Goal: Information Seeking & Learning: Find contact information

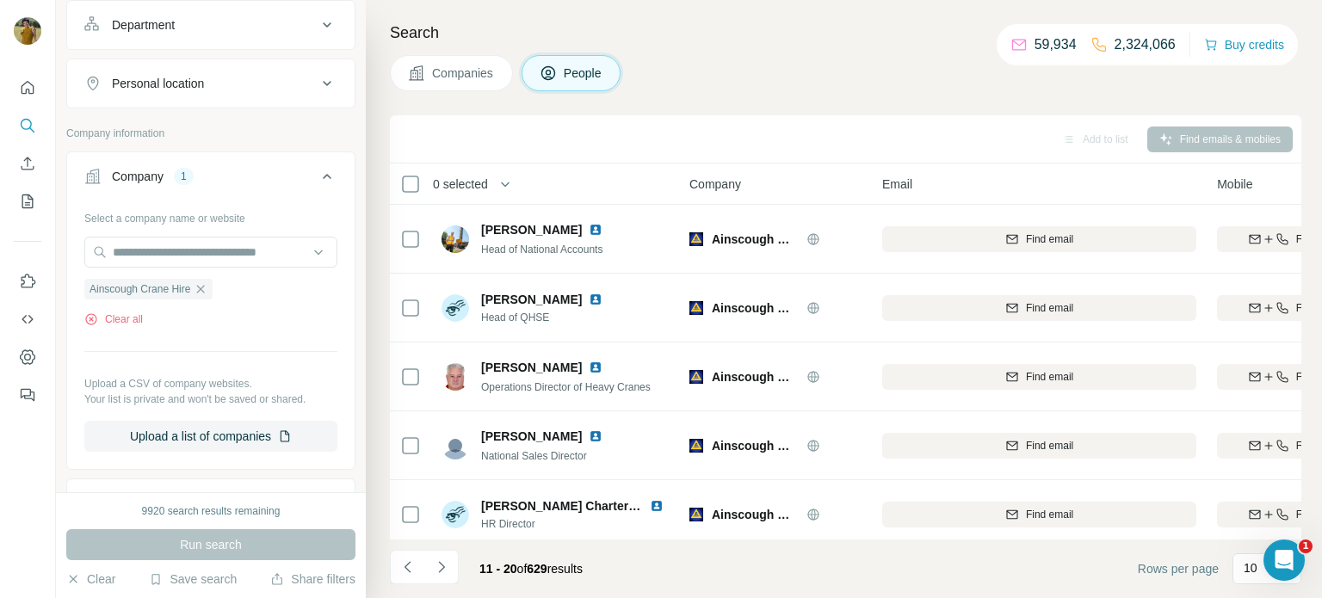
scroll to position [353, 59]
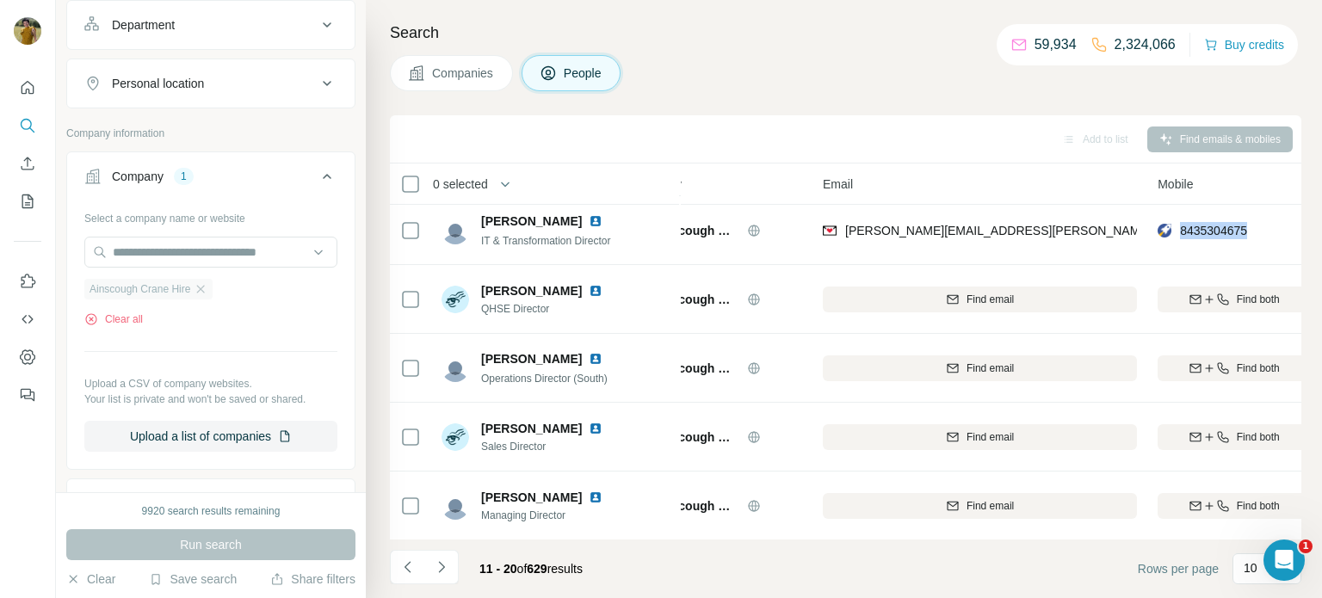
click at [202, 294] on div "Ainscough Crane Hire" at bounding box center [148, 289] width 128 height 21
click at [205, 288] on icon "button" at bounding box center [201, 289] width 8 height 8
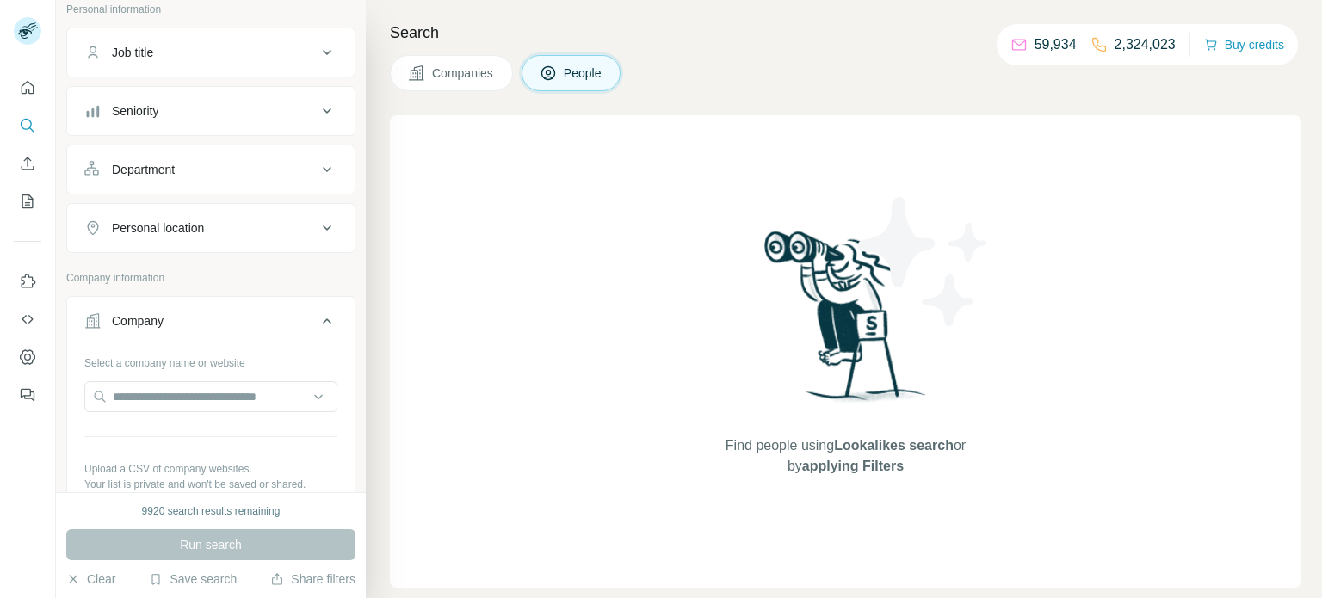
scroll to position [120, 0]
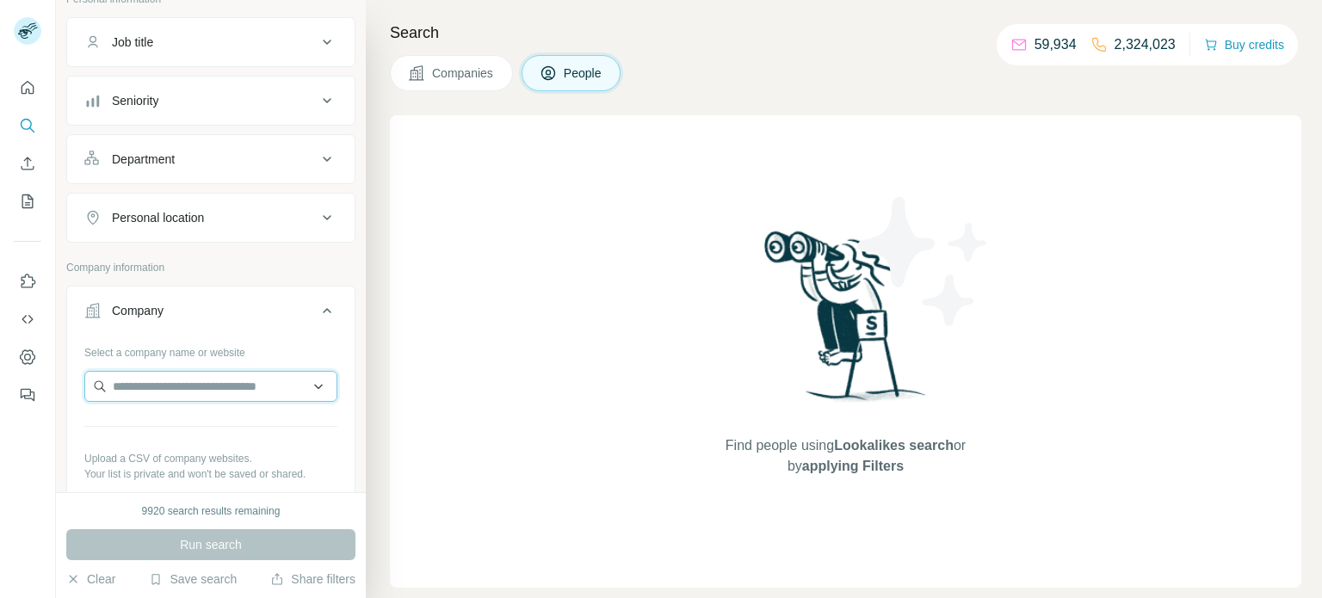
click at [156, 379] on input "text" at bounding box center [210, 386] width 253 height 31
paste input "**********"
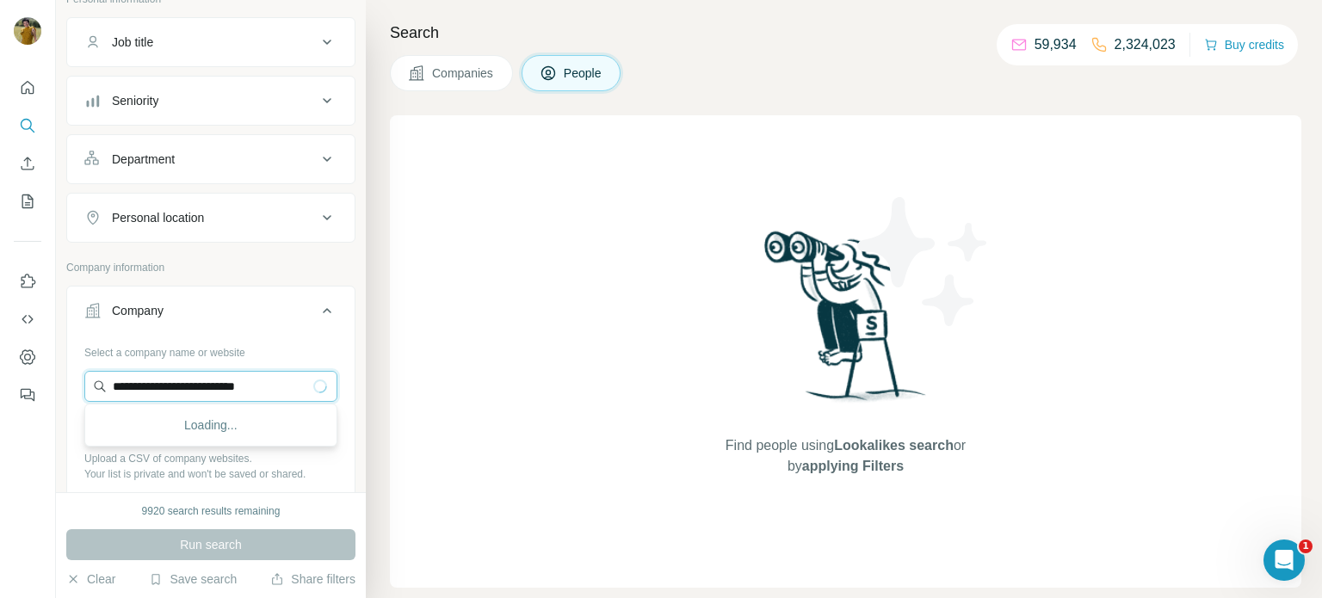
scroll to position [0, 0]
type input "**********"
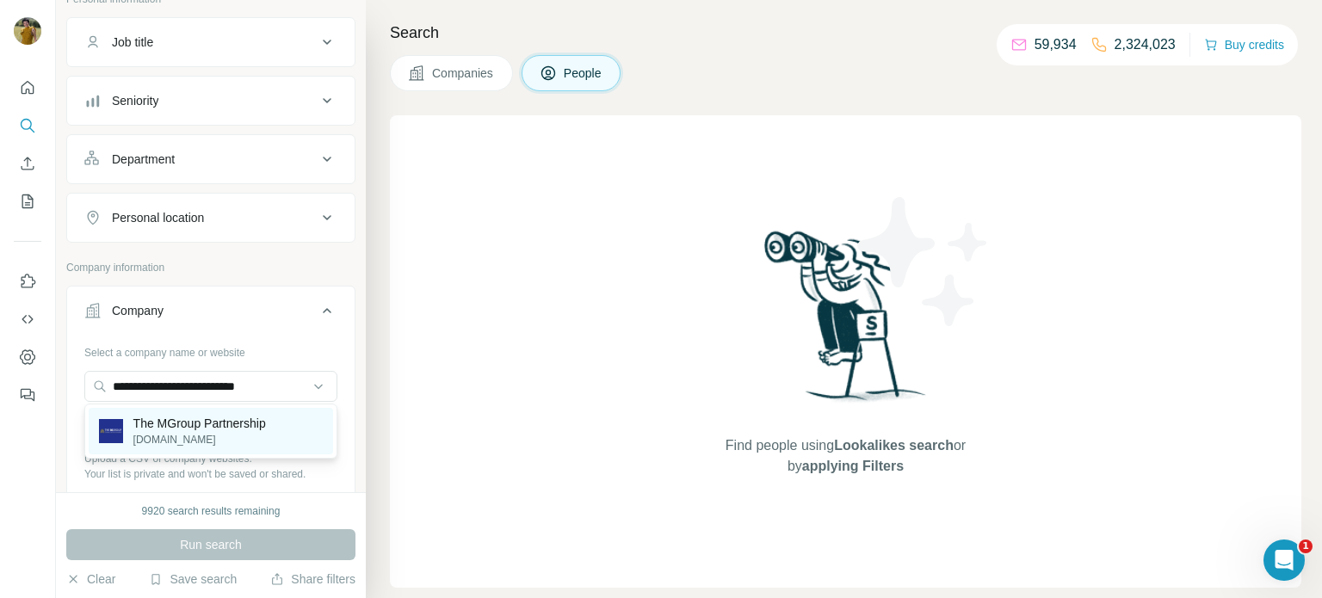
click at [192, 422] on p "The MGroup Partnership" at bounding box center [199, 423] width 133 height 17
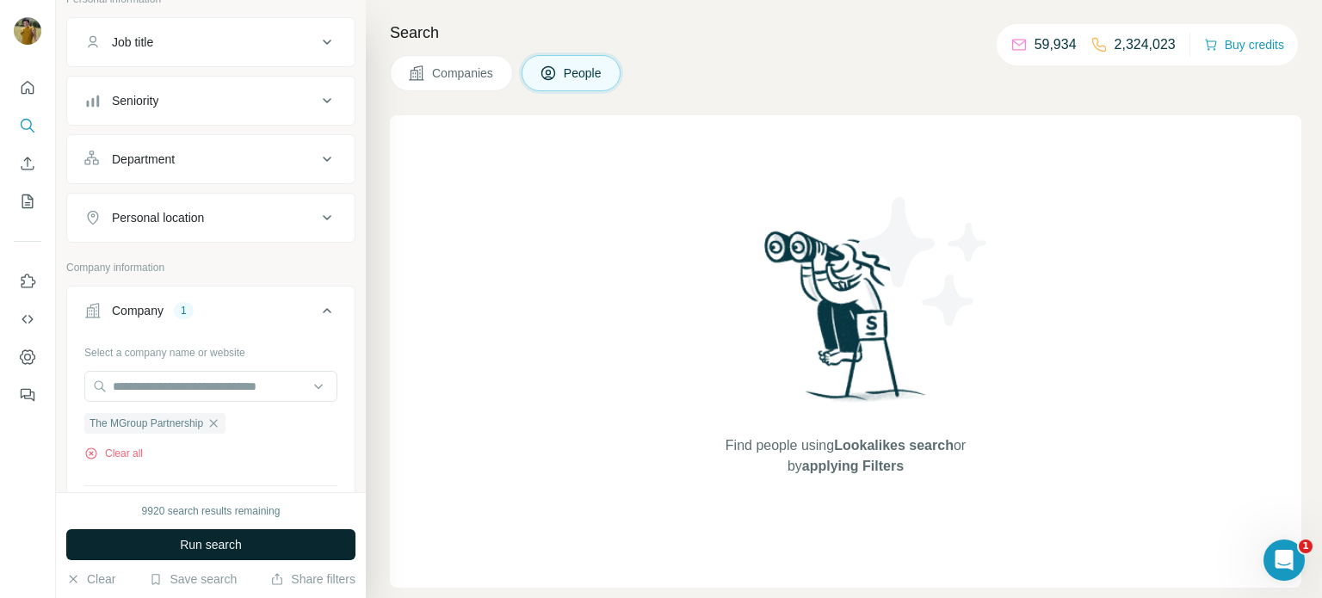
click at [211, 551] on span "Run search" at bounding box center [211, 544] width 62 height 17
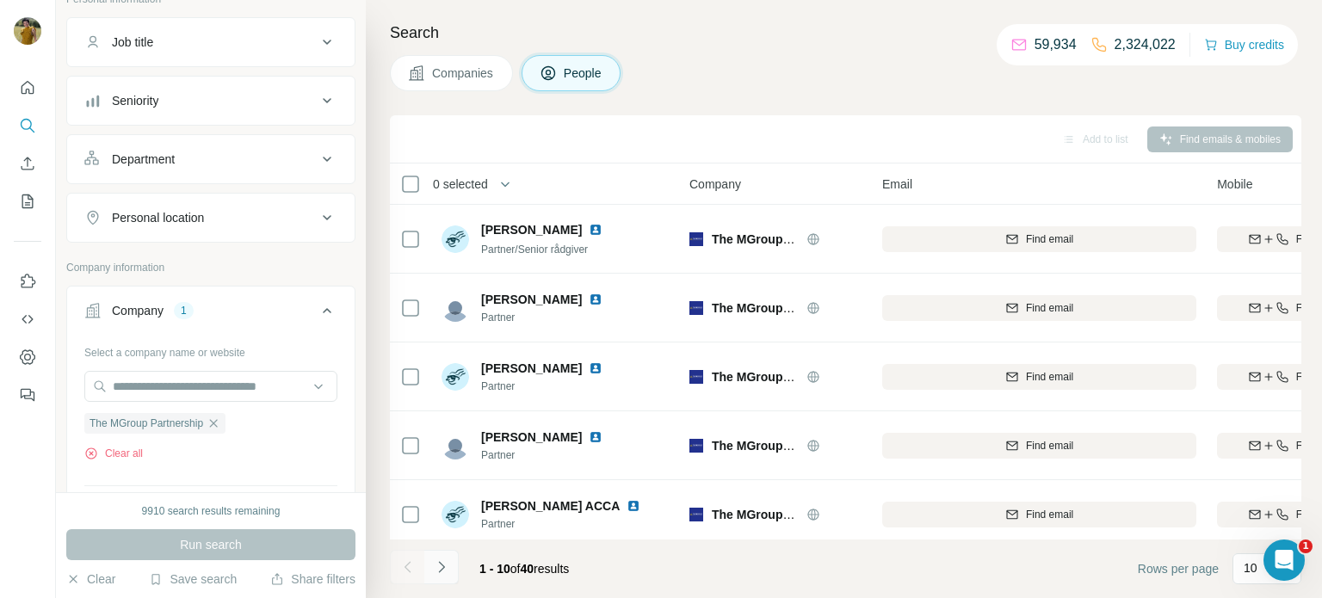
click at [443, 575] on icon "Navigate to next page" at bounding box center [441, 566] width 17 height 17
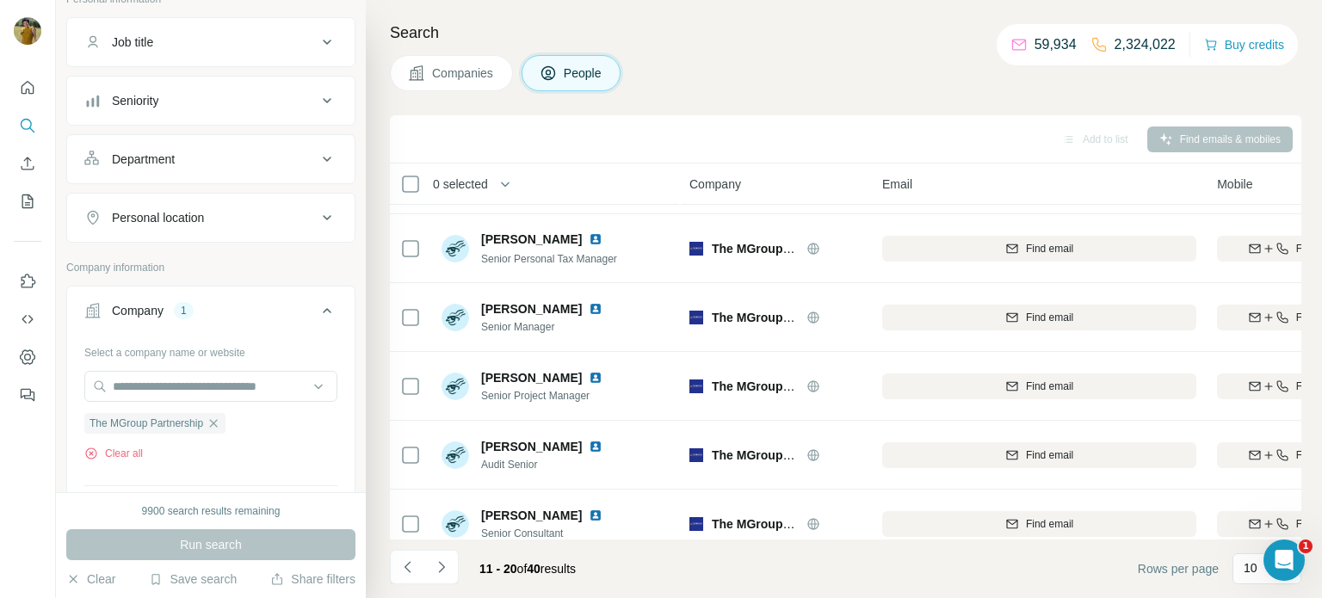
scroll to position [353, 0]
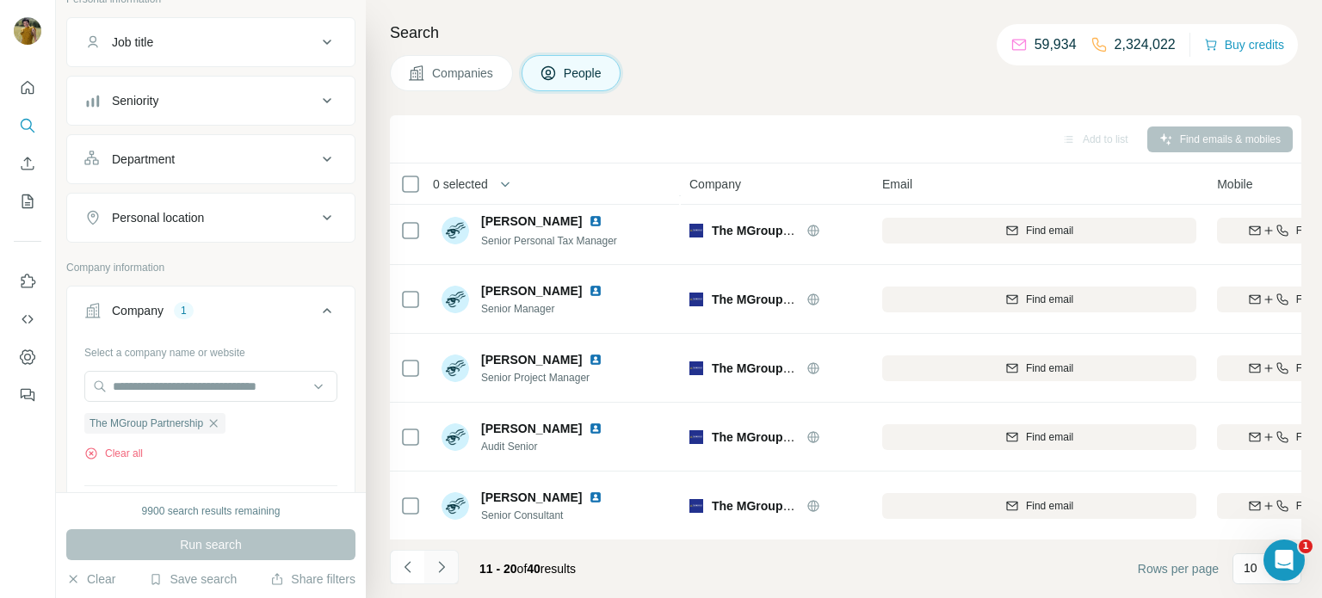
click at [447, 564] on icon "Navigate to next page" at bounding box center [441, 566] width 17 height 17
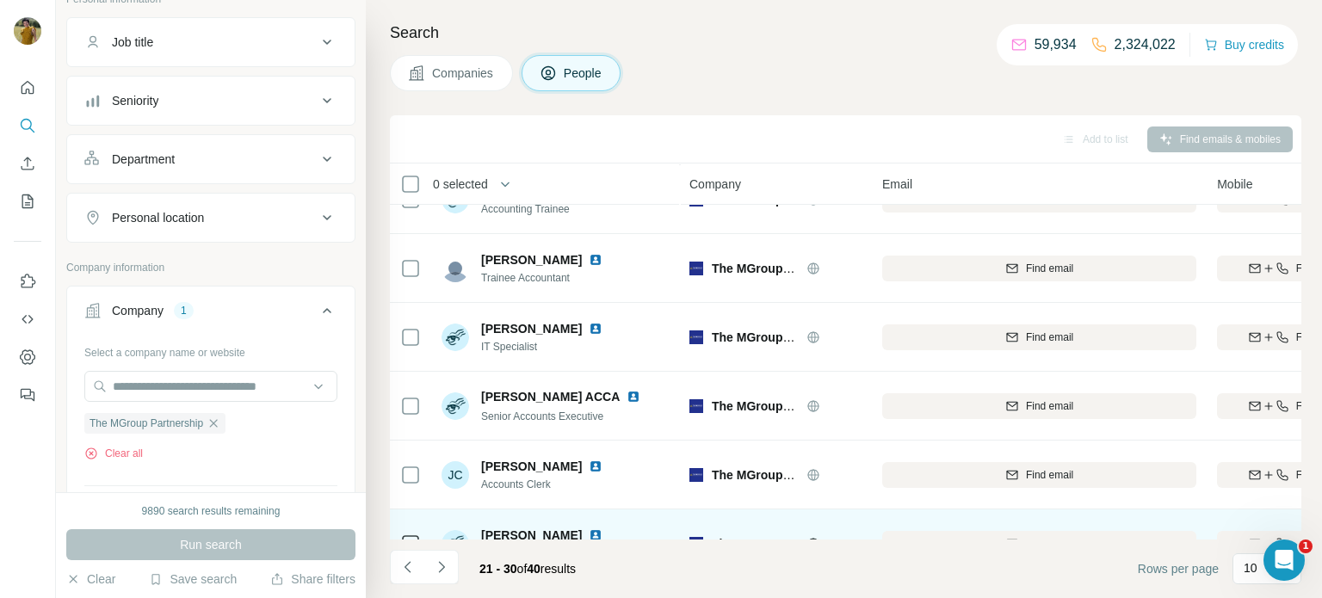
scroll to position [102, 0]
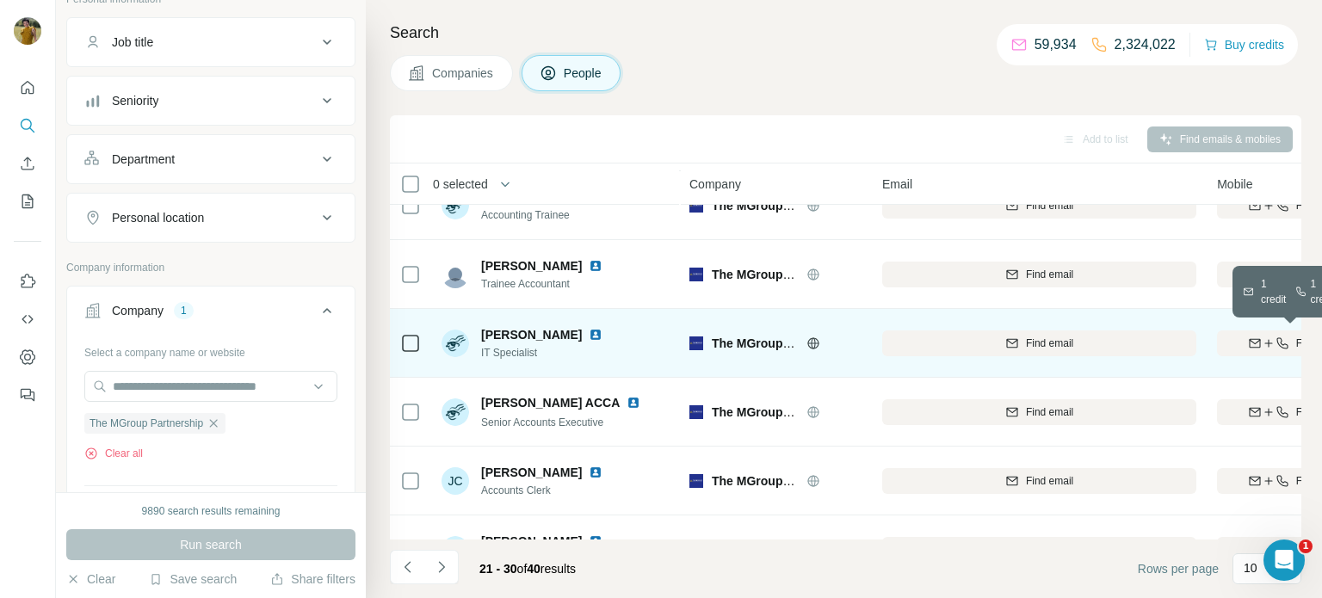
click at [1245, 352] on button "Find both" at bounding box center [1293, 343] width 152 height 26
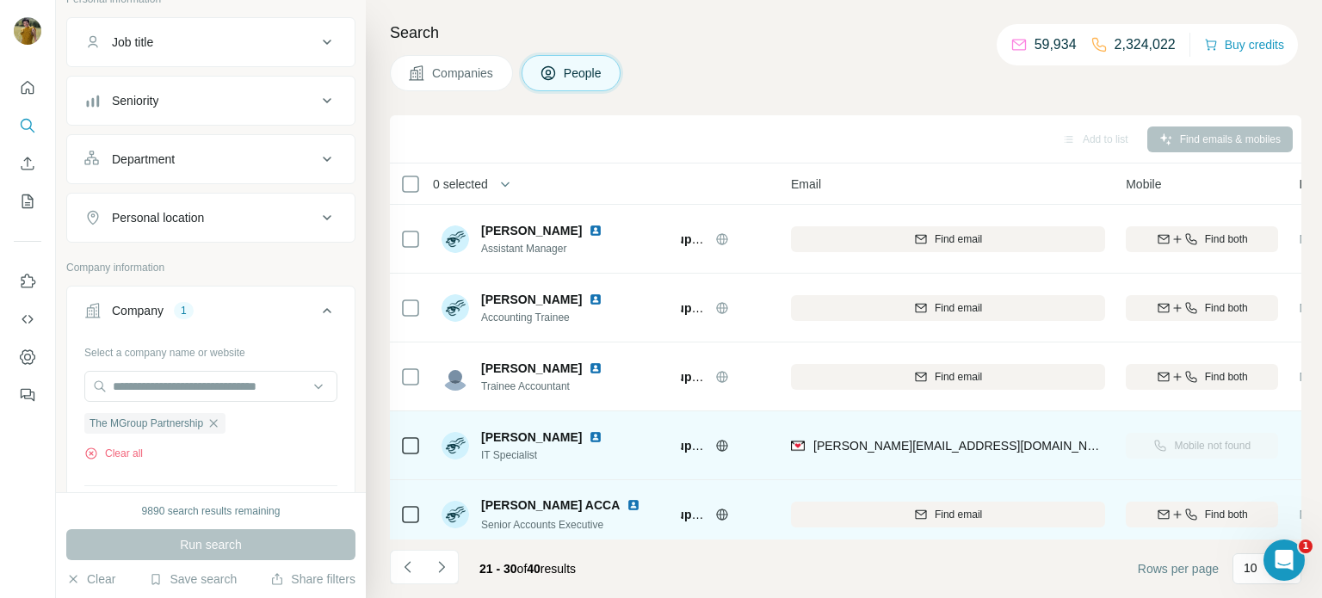
scroll to position [0, 89]
click at [734, 406] on td "The MGroup Partnership" at bounding box center [685, 376] width 193 height 69
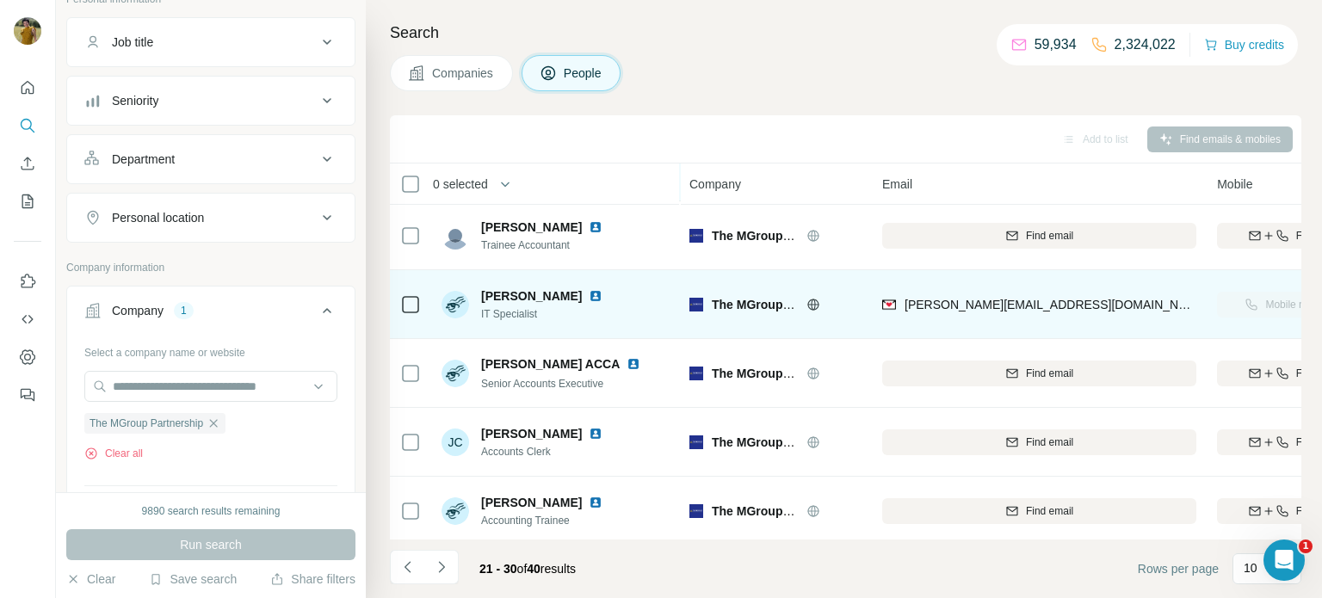
scroll to position [0, 0]
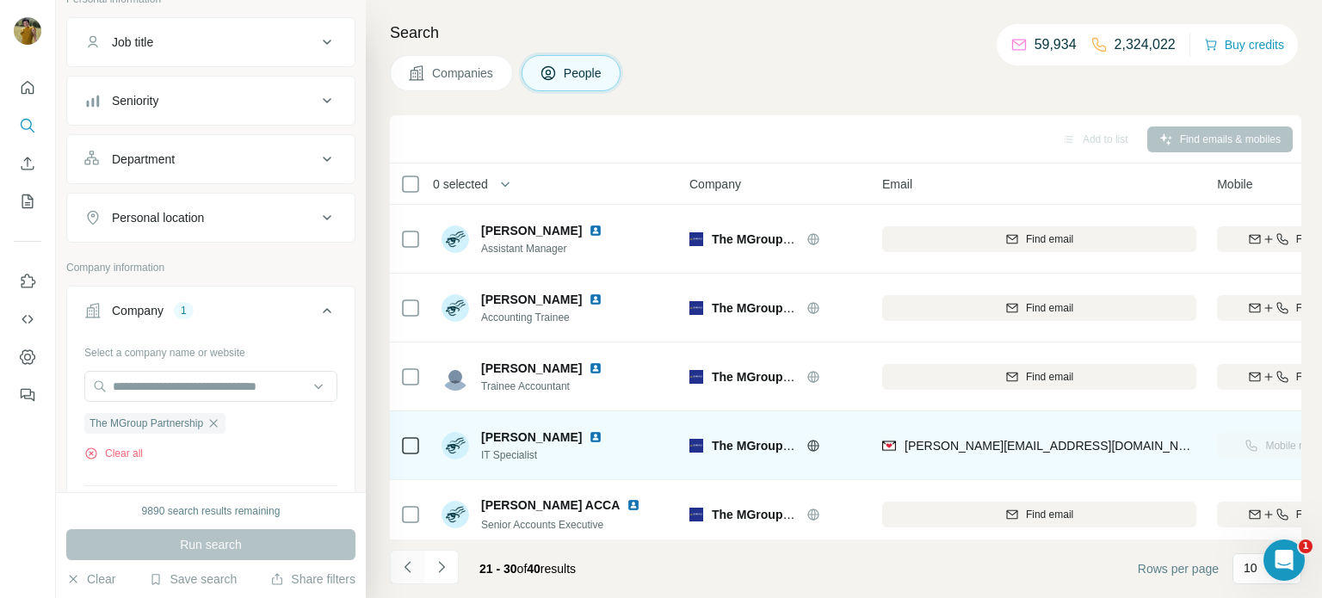
click at [406, 574] on icon "Navigate to previous page" at bounding box center [407, 566] width 17 height 17
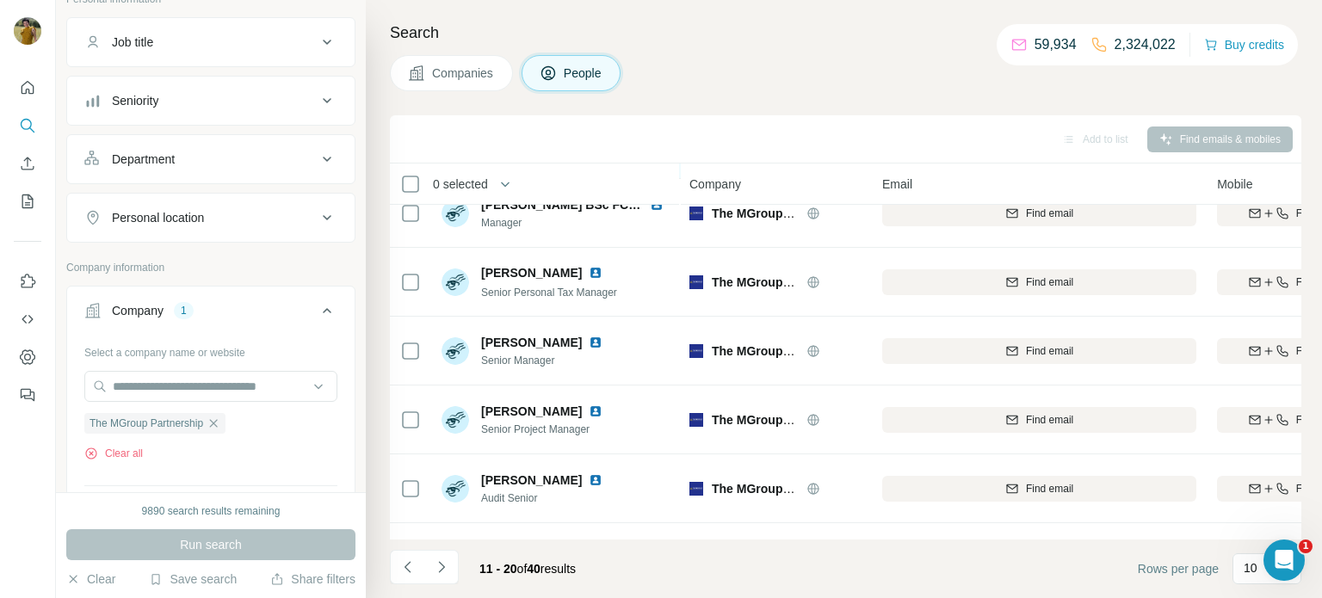
scroll to position [353, 0]
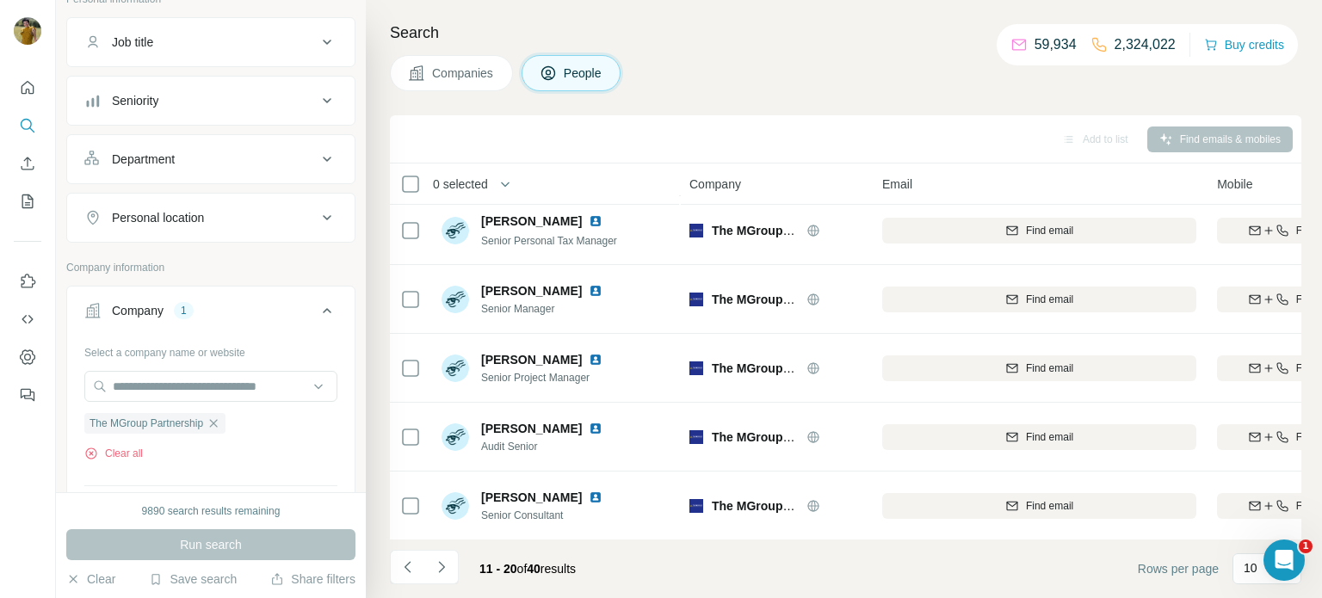
click at [0, 597] on div at bounding box center [0, 598] width 0 height 0
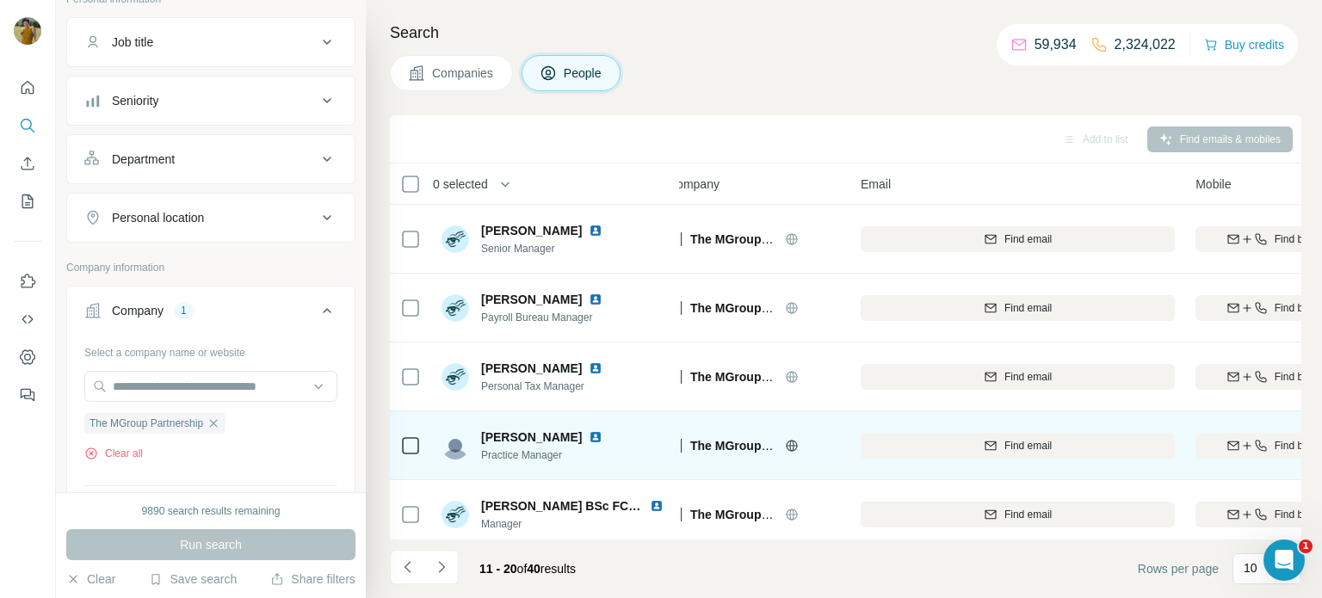
scroll to position [0, 21]
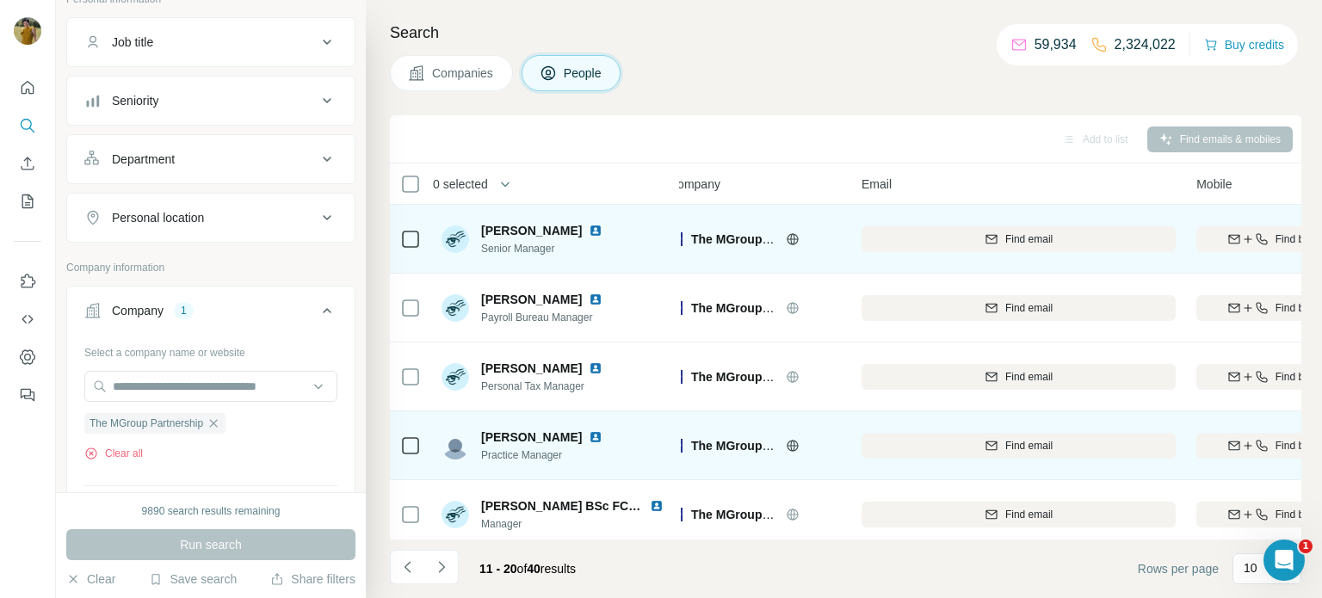
click at [589, 233] on img at bounding box center [596, 231] width 14 height 14
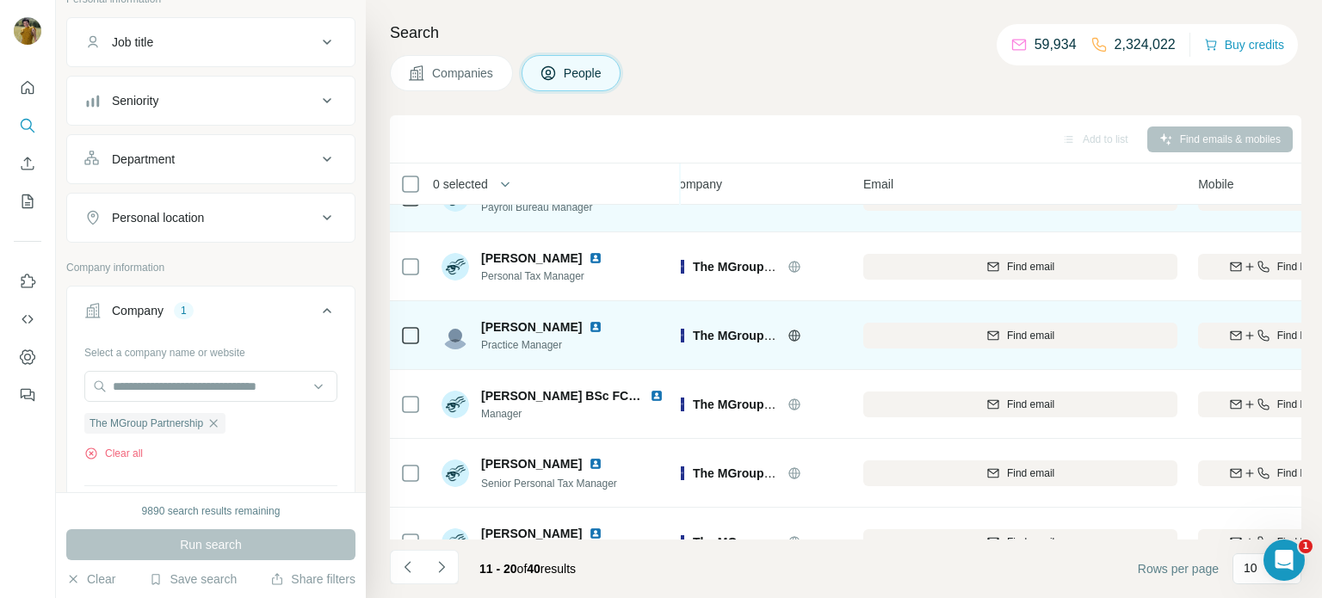
scroll to position [128, 19]
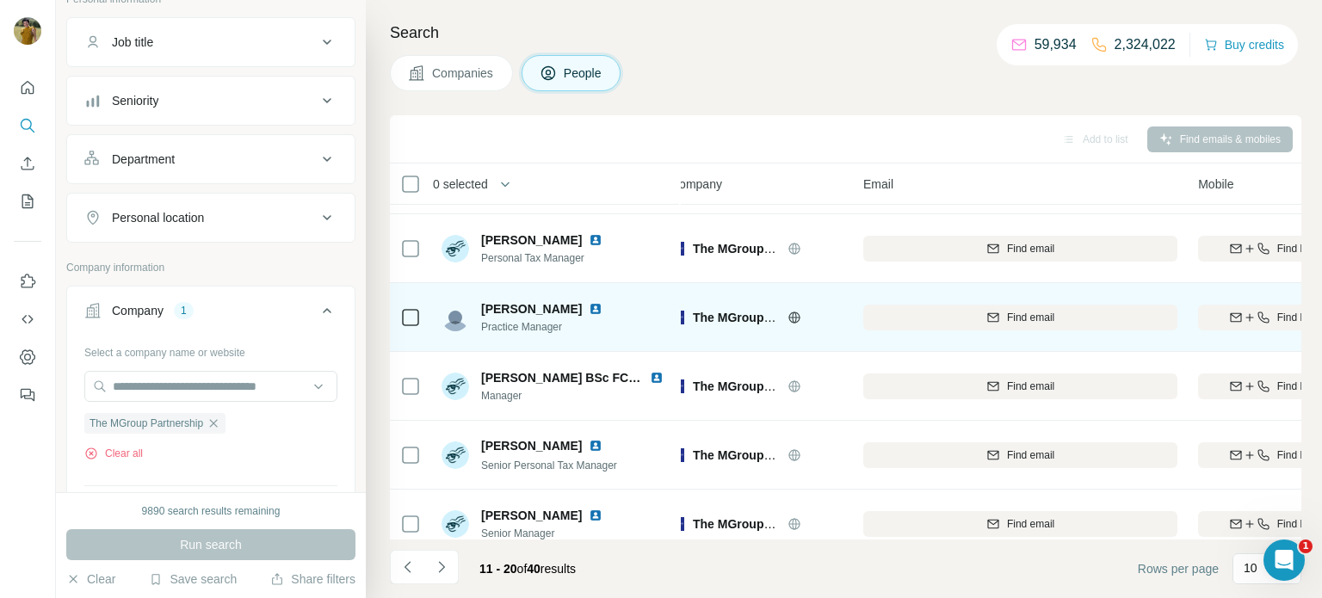
click at [601, 309] on img at bounding box center [596, 309] width 14 height 14
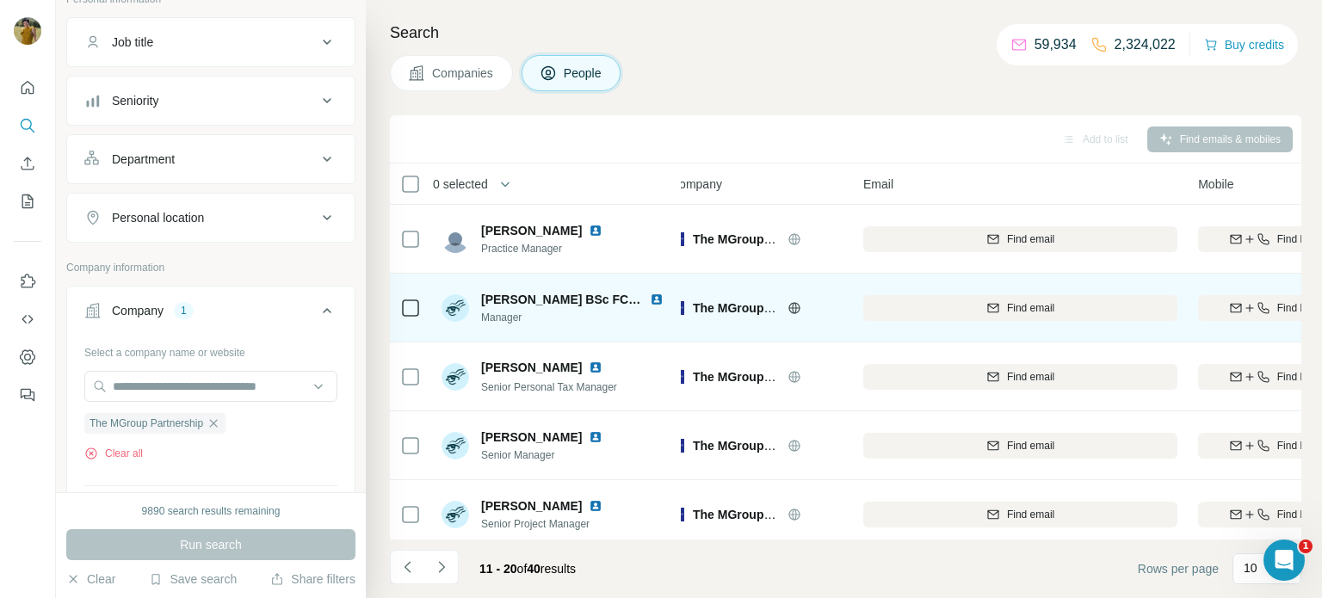
click at [650, 295] on img at bounding box center [657, 300] width 14 height 14
click at [1267, 306] on icon "button" at bounding box center [1263, 308] width 14 height 14
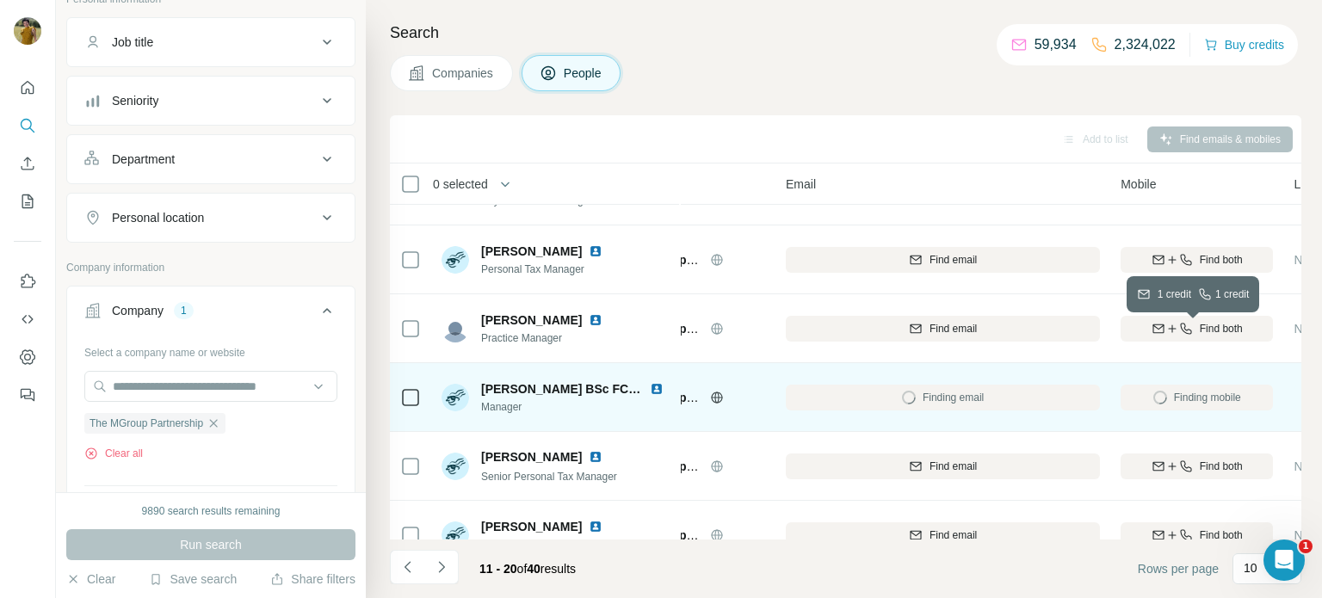
scroll to position [120, 96]
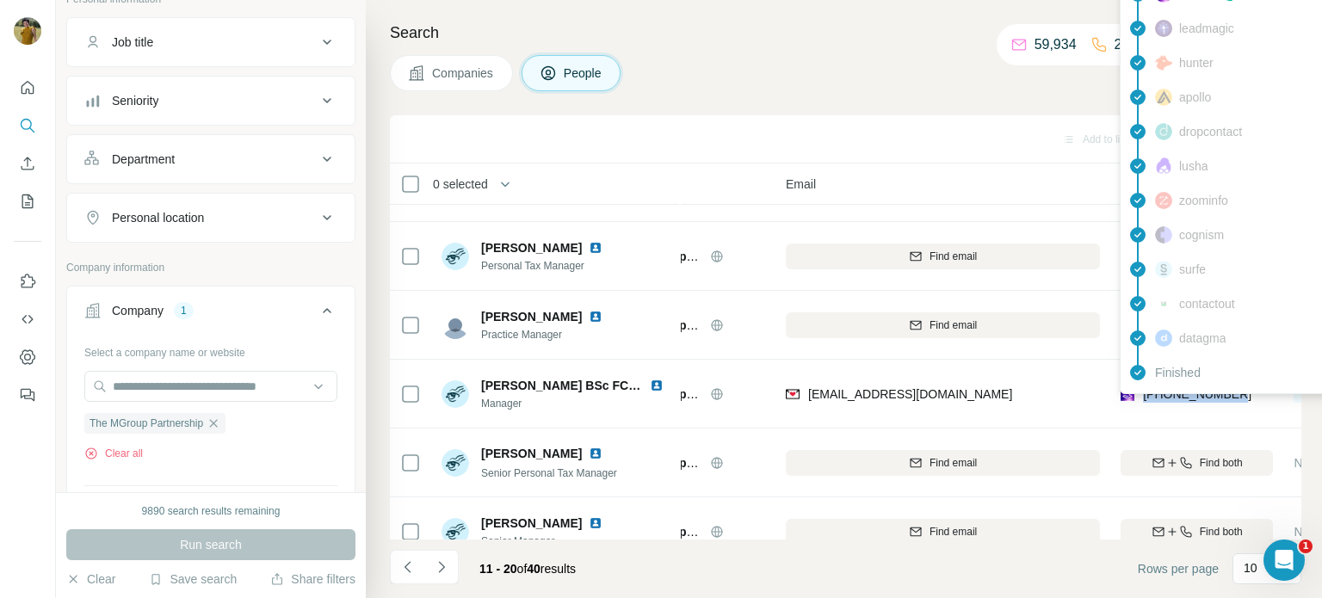
drag, startPoint x: 1242, startPoint y: 392, endPoint x: 1141, endPoint y: 396, distance: 101.6
click at [1141, 396] on div "[PHONE_NUMBER]" at bounding box center [1196, 393] width 152 height 47
copy span "[PHONE_NUMBER]"
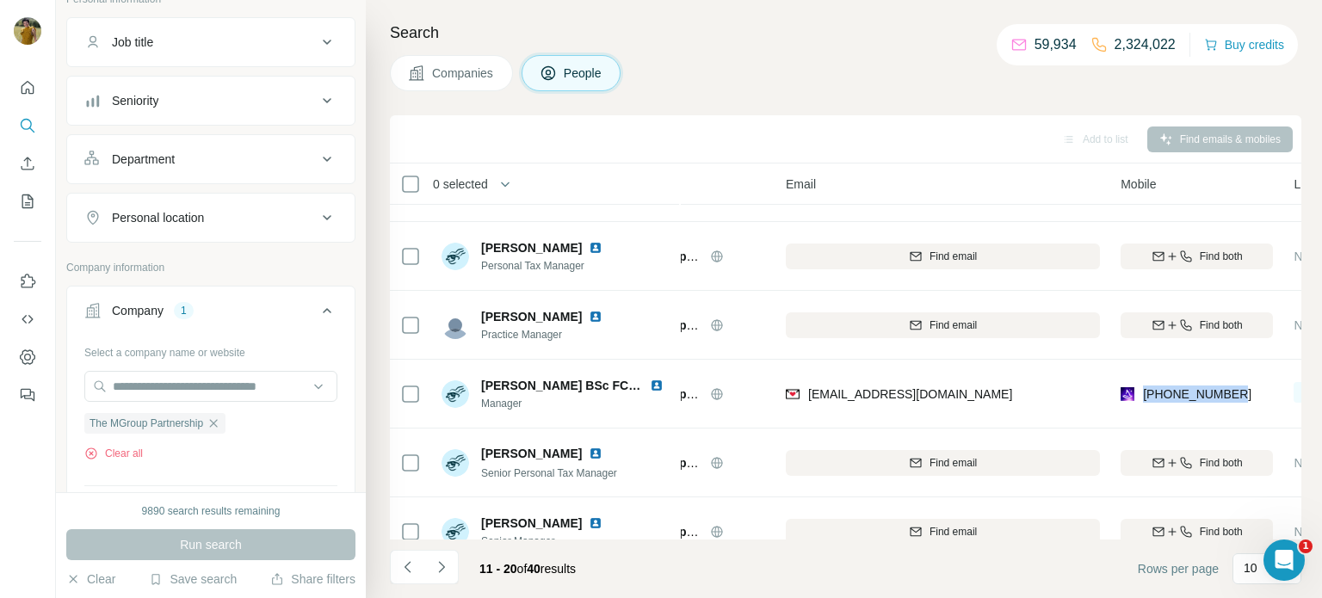
click at [933, 116] on div "Add to list Find emails & mobiles" at bounding box center [845, 139] width 911 height 48
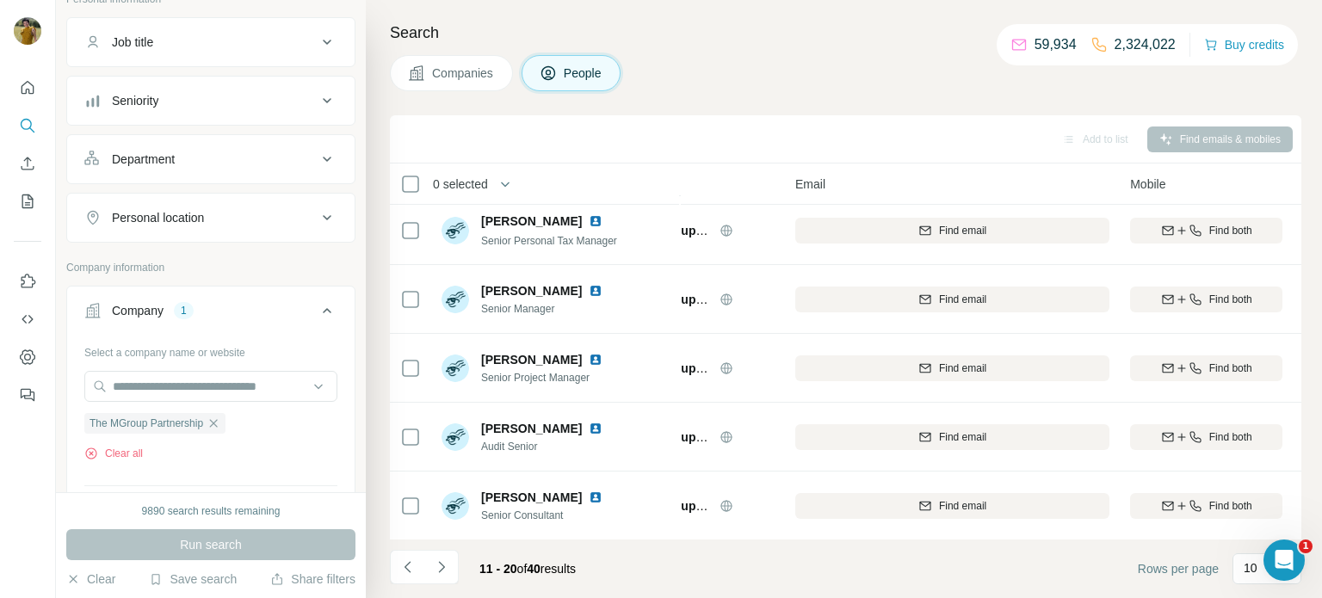
scroll to position [353, 86]
click at [444, 564] on icon "Navigate to next page" at bounding box center [441, 566] width 17 height 17
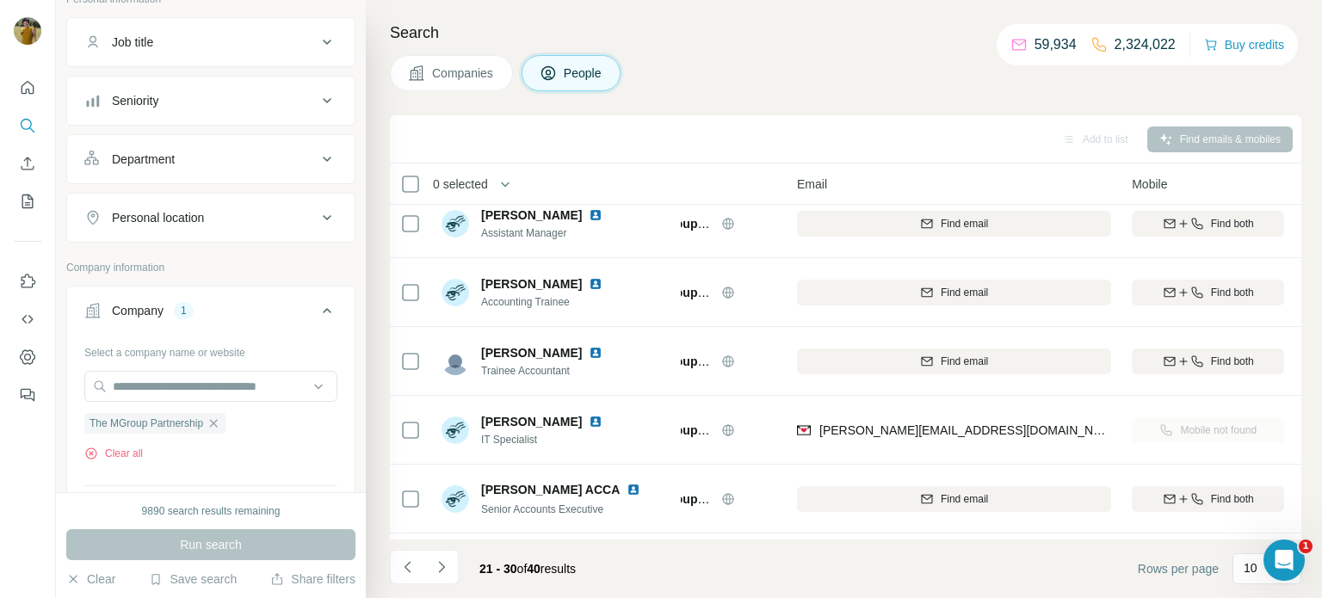
scroll to position [11, 84]
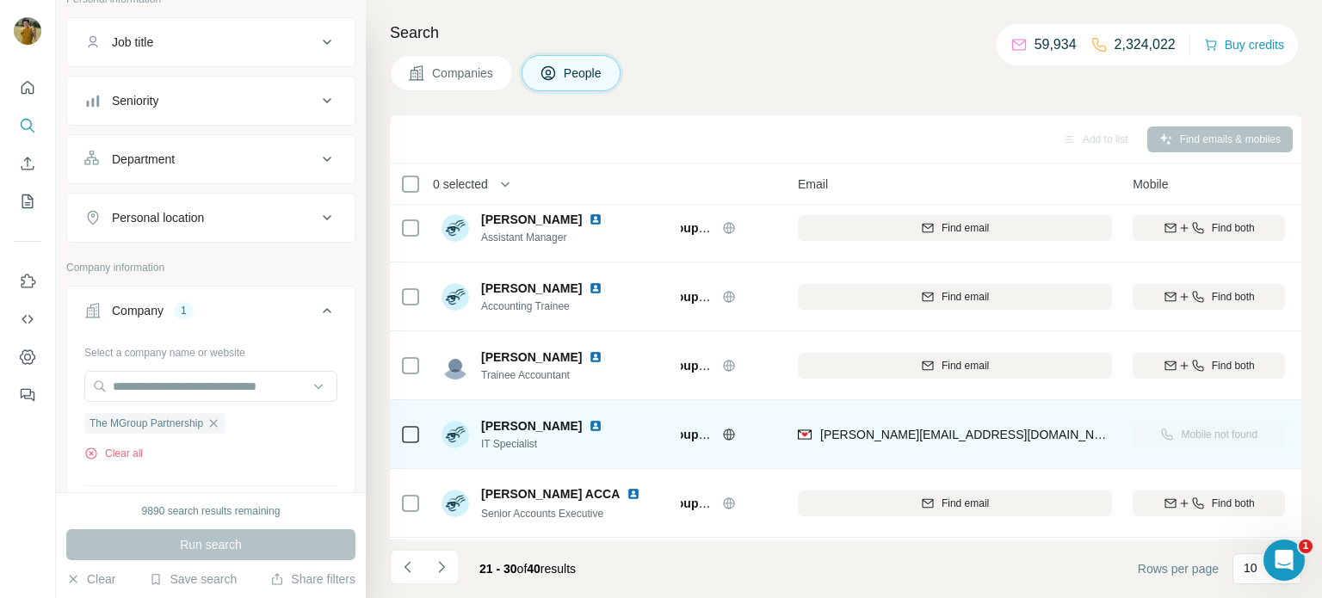
click at [838, 439] on div "[PERSON_NAME][EMAIL_ADDRESS][DOMAIN_NAME]" at bounding box center [955, 433] width 314 height 47
drag, startPoint x: 819, startPoint y: 431, endPoint x: 967, endPoint y: 438, distance: 148.2
click at [967, 438] on span "[PERSON_NAME][EMAIL_ADDRESS][DOMAIN_NAME]" at bounding box center [971, 435] width 303 height 14
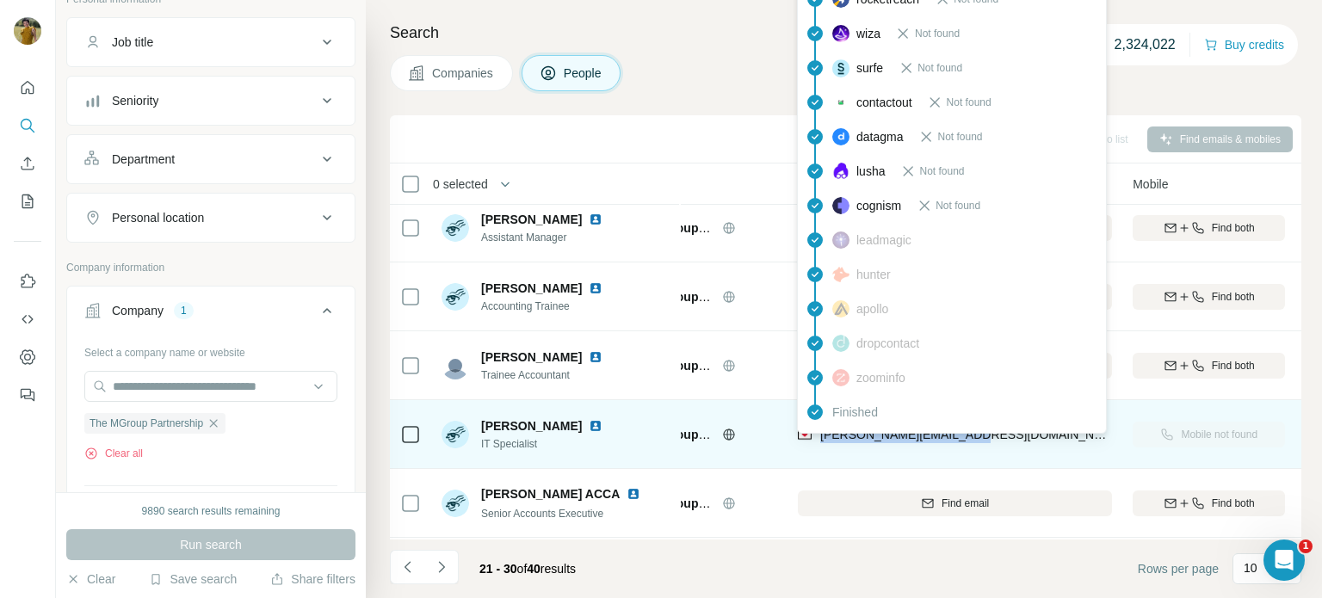
click at [979, 441] on div "[PERSON_NAME][EMAIL_ADDRESS][DOMAIN_NAME]" at bounding box center [955, 433] width 314 height 47
drag, startPoint x: 981, startPoint y: 435, endPoint x: 812, endPoint y: 437, distance: 168.7
click at [812, 437] on div "[PERSON_NAME][EMAIL_ADDRESS][DOMAIN_NAME]" at bounding box center [955, 433] width 314 height 47
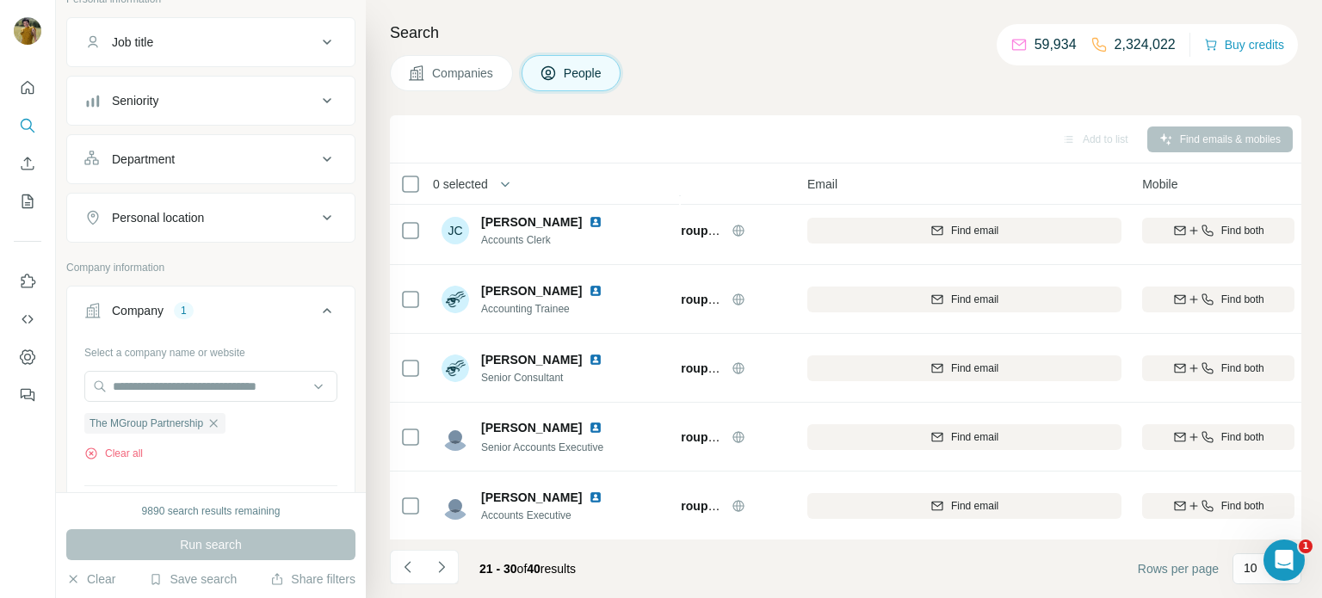
scroll to position [353, 73]
click at [444, 566] on icon "Navigate to next page" at bounding box center [441, 566] width 17 height 17
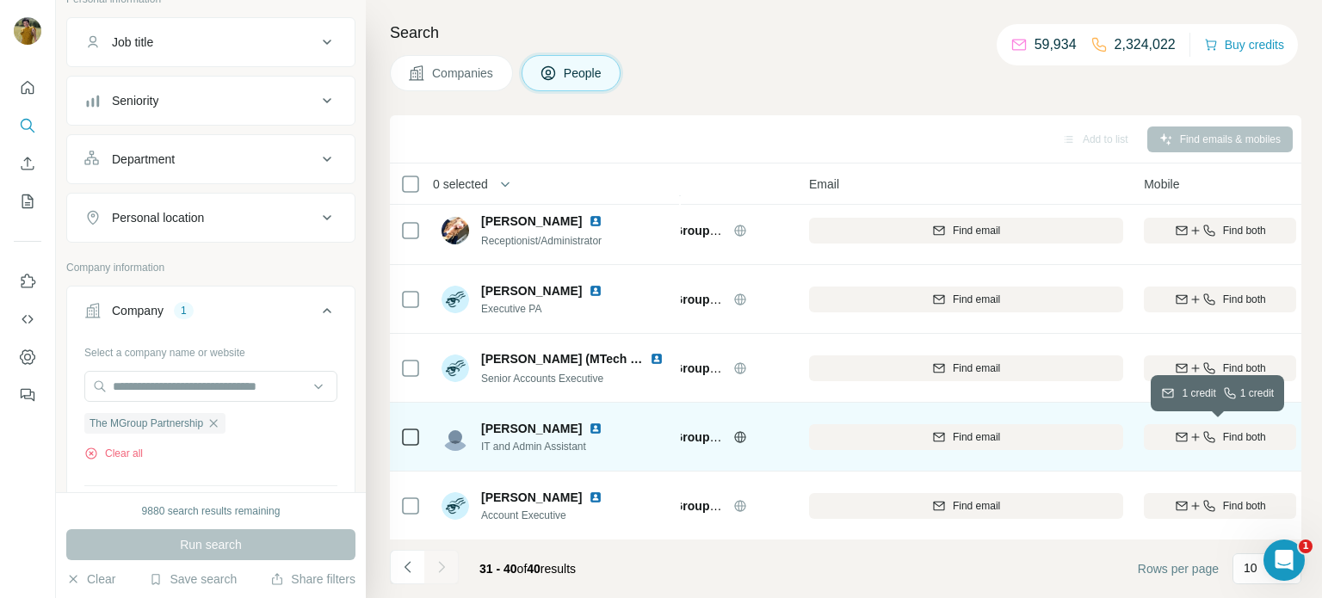
click at [1227, 441] on span "Find both" at bounding box center [1244, 436] width 43 height 15
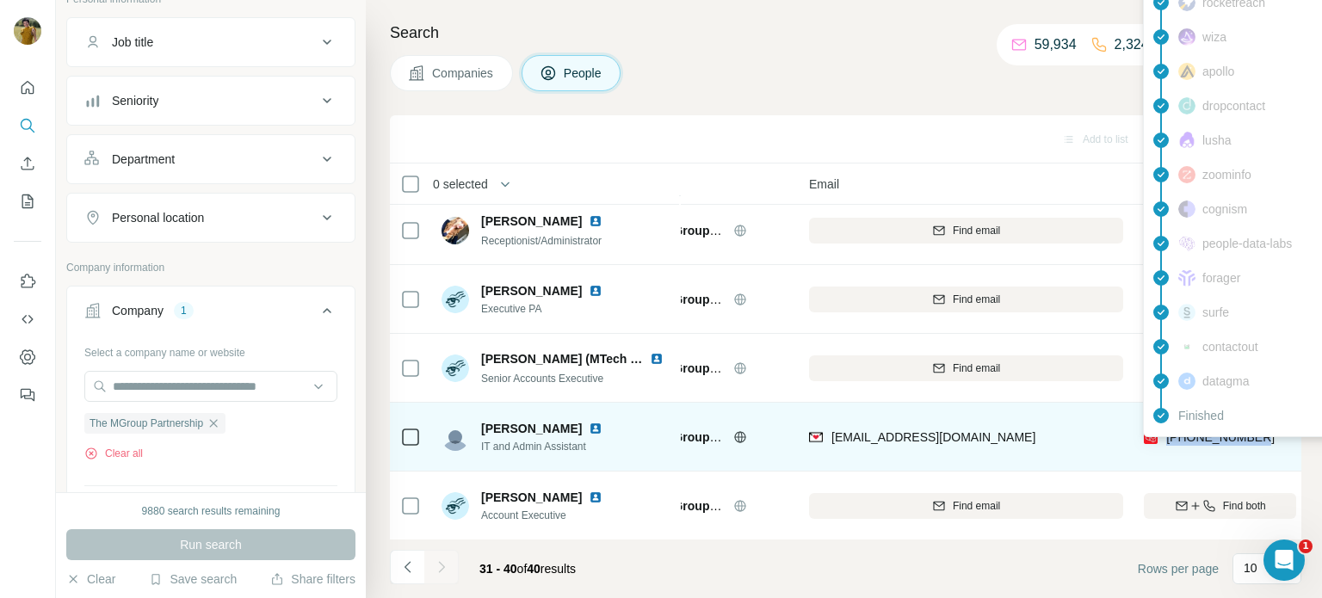
drag, startPoint x: 1272, startPoint y: 440, endPoint x: 1168, endPoint y: 437, distance: 103.3
click at [1168, 437] on div "[PHONE_NUMBER]" at bounding box center [1220, 436] width 152 height 47
copy span "[PHONE_NUMBER]"
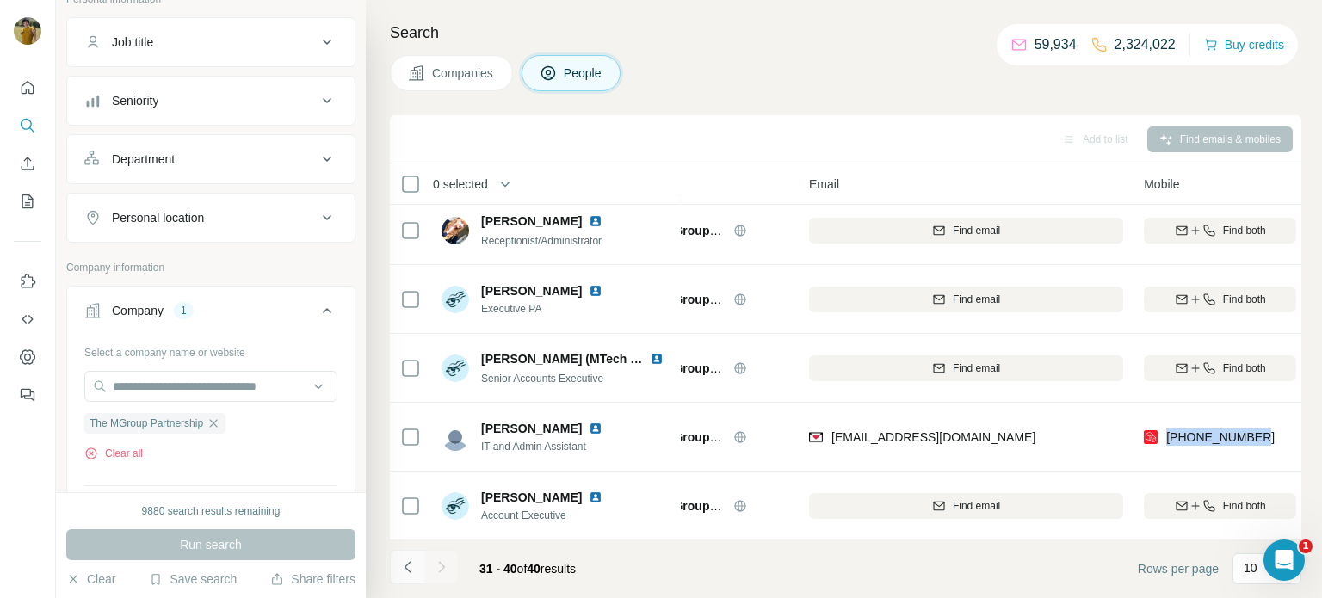
click at [398, 566] on button "Navigate to previous page" at bounding box center [407, 567] width 34 height 34
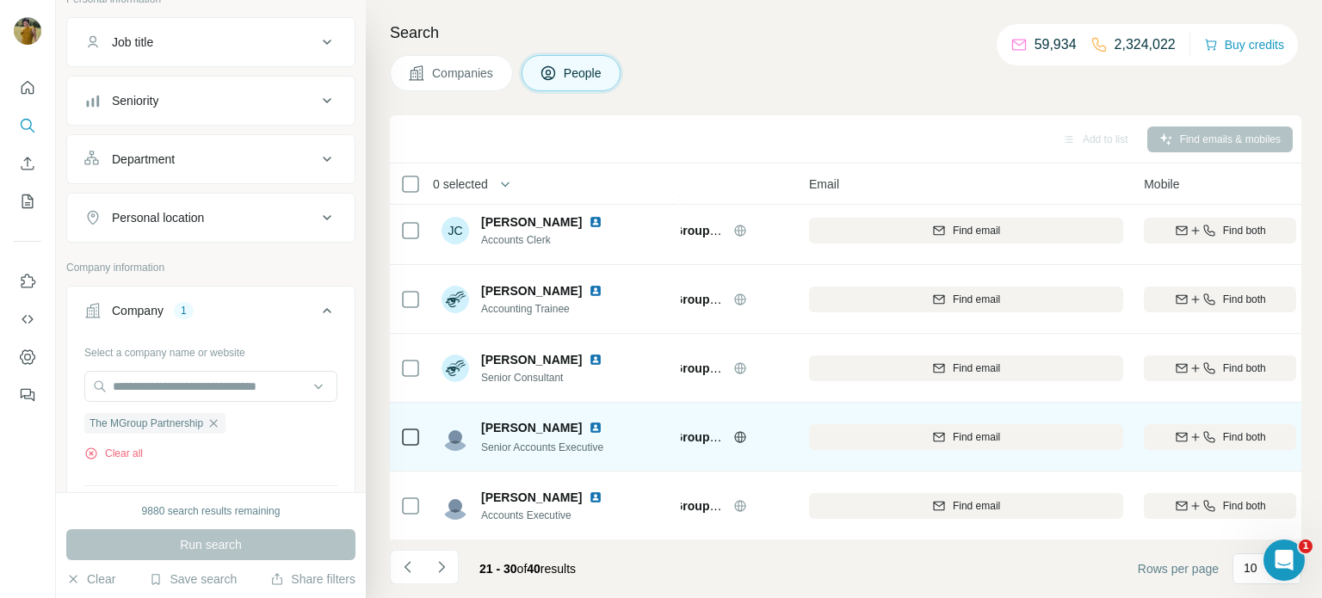
scroll to position [0, 73]
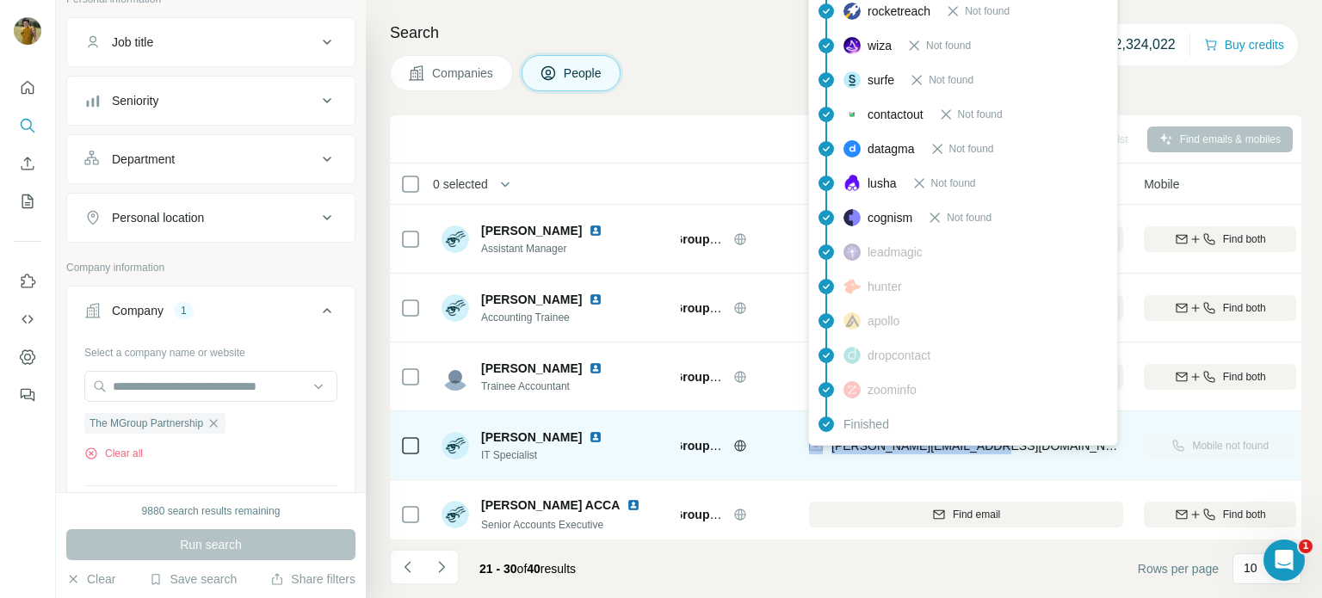
drag, startPoint x: 994, startPoint y: 447, endPoint x: 824, endPoint y: 452, distance: 169.6
click at [824, 452] on div "[PERSON_NAME][EMAIL_ADDRESS][DOMAIN_NAME]" at bounding box center [966, 445] width 314 height 47
copy div "[PERSON_NAME][EMAIL_ADDRESS][DOMAIN_NAME]"
click at [970, 458] on div "[PERSON_NAME][EMAIL_ADDRESS][DOMAIN_NAME]" at bounding box center [966, 445] width 314 height 47
drag, startPoint x: 1011, startPoint y: 443, endPoint x: 829, endPoint y: 450, distance: 182.5
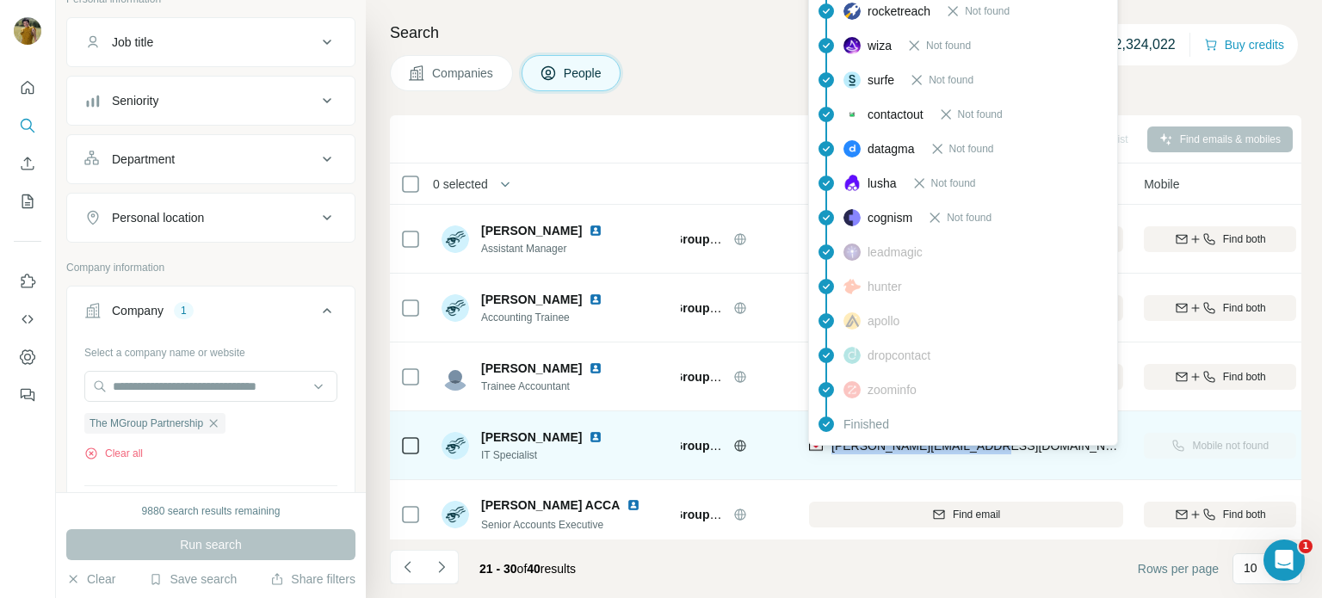
click at [829, 450] on div "[PERSON_NAME][EMAIL_ADDRESS][DOMAIN_NAME]" at bounding box center [966, 445] width 314 height 47
copy span "[PERSON_NAME][EMAIL_ADDRESS][DOMAIN_NAME]"
